Goal: Contribute content

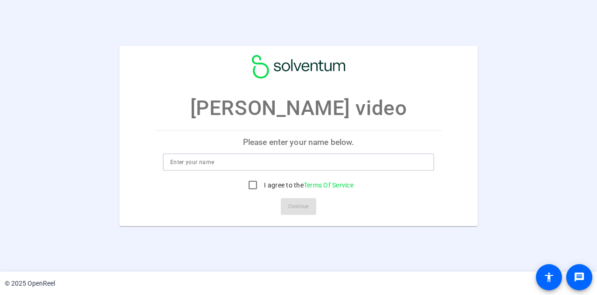
click at [265, 162] on input at bounding box center [298, 161] width 257 height 11
click at [239, 164] on input at bounding box center [298, 161] width 257 height 11
type input "[PERSON_NAME]"
click at [250, 183] on input "I agree to the Terms Of Service" at bounding box center [253, 185] width 19 height 19
checkbox input "true"
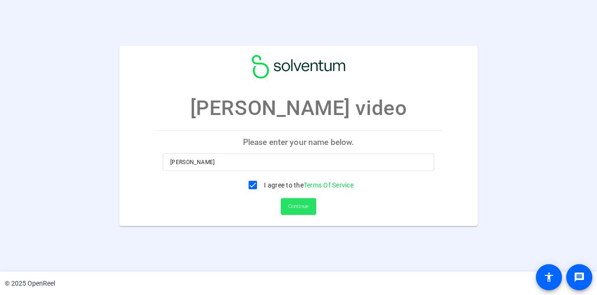
click at [300, 202] on span "Continue" at bounding box center [298, 206] width 21 height 14
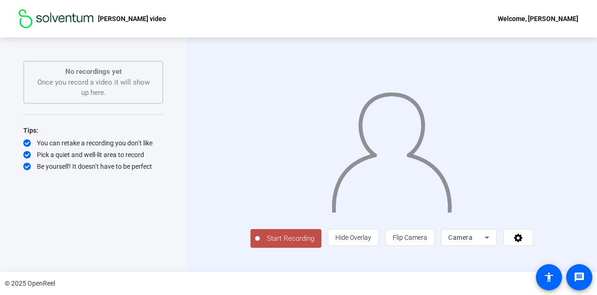
click at [260, 244] on span "Start Recording" at bounding box center [291, 238] width 62 height 11
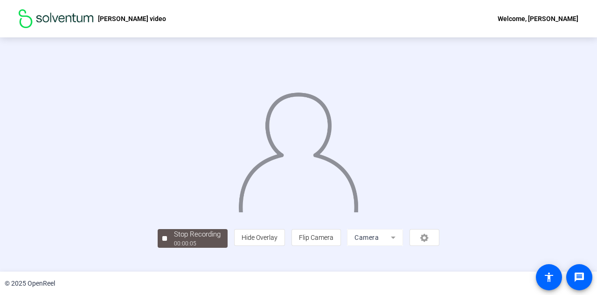
scroll to position [47, 0]
click at [174, 239] on div "Stop Recording" at bounding box center [197, 234] width 47 height 11
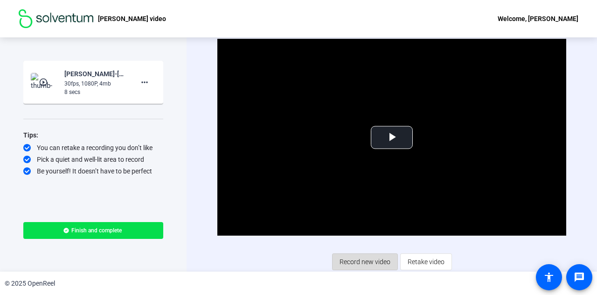
click at [374, 261] on span "Record new video" at bounding box center [365, 262] width 51 height 18
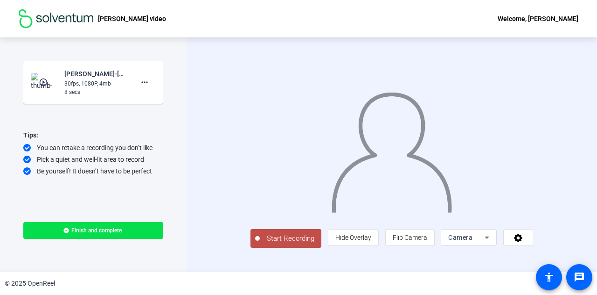
click at [271, 244] on span "Start Recording" at bounding box center [291, 238] width 62 height 11
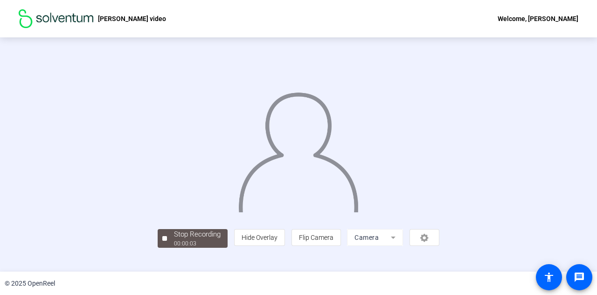
scroll to position [47, 0]
click at [174, 247] on div "00:00:06" at bounding box center [197, 243] width 47 height 8
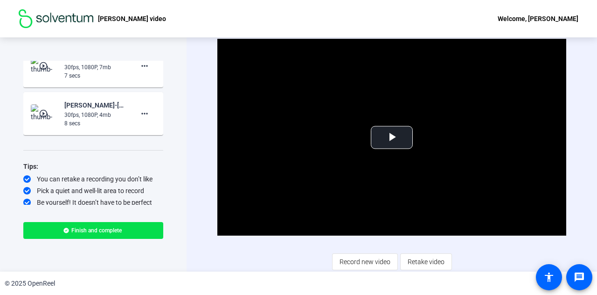
scroll to position [18, 0]
